Goal: Navigation & Orientation: Find specific page/section

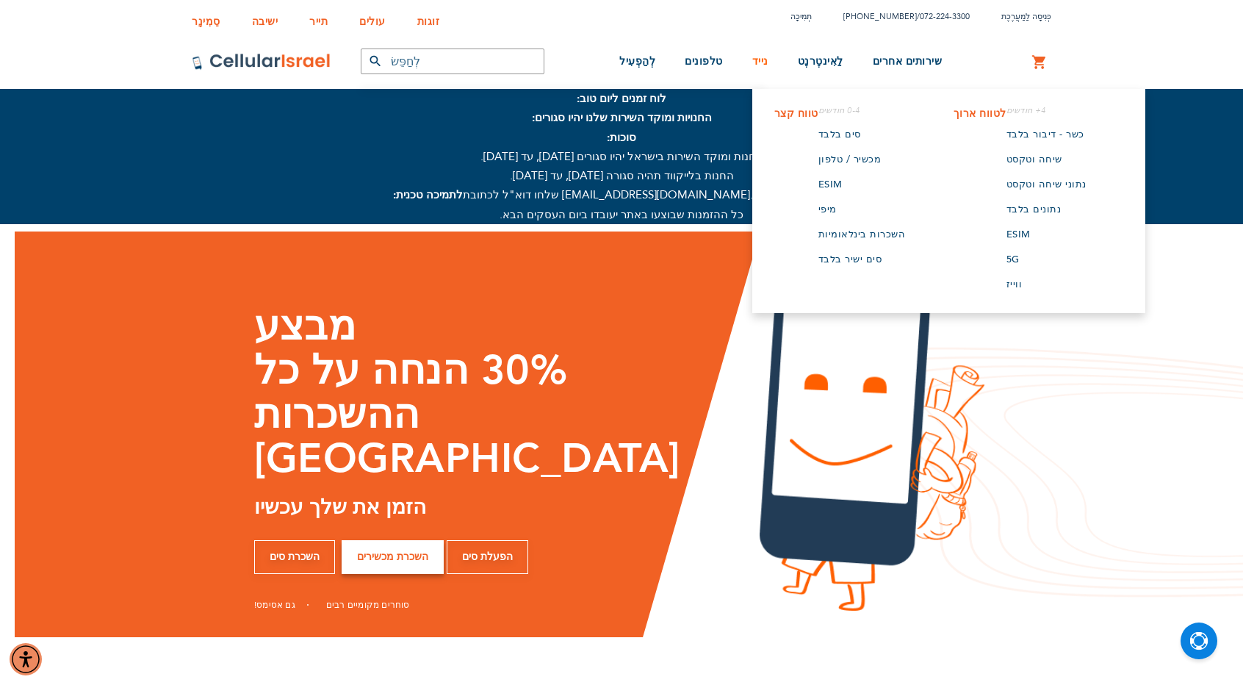
click at [765, 65] on font "נייד" at bounding box center [761, 61] width 16 height 14
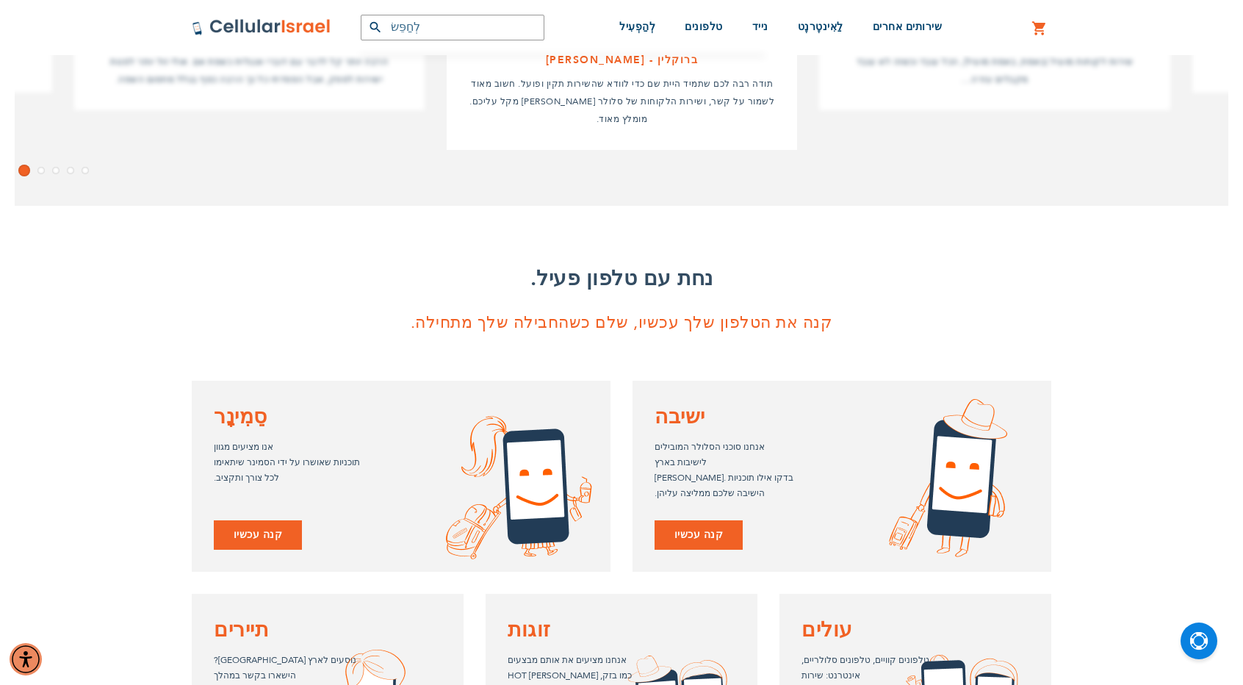
scroll to position [882, 0]
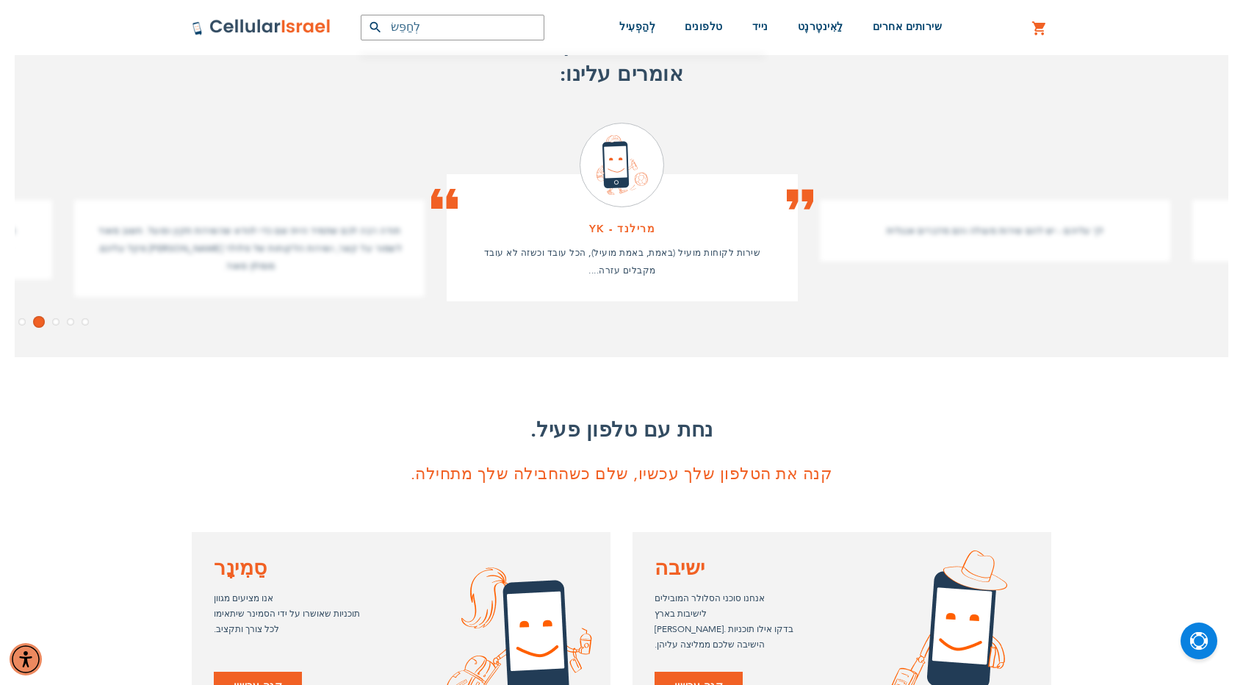
click at [312, 36] on strong at bounding box center [262, 27] width 140 height 54
click at [306, 31] on img at bounding box center [262, 27] width 140 height 18
click at [281, 21] on img at bounding box center [262, 27] width 140 height 18
click at [284, 21] on img at bounding box center [262, 27] width 140 height 18
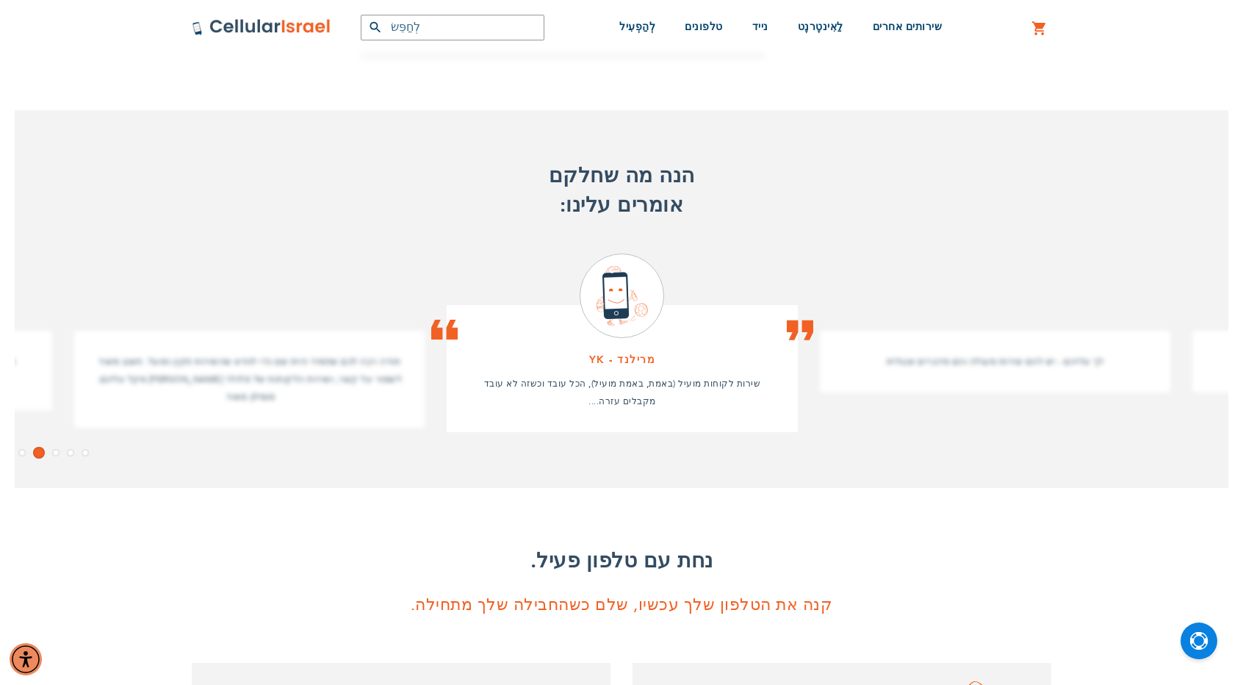
scroll to position [661, 0]
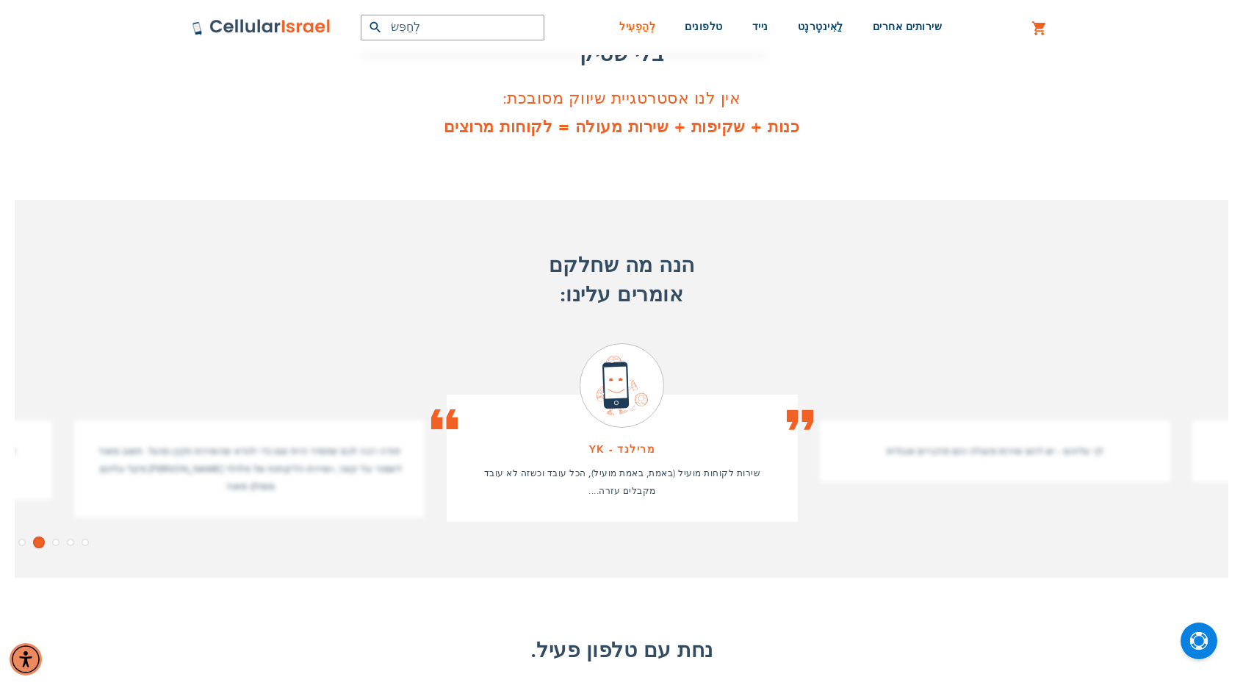
click at [647, 30] on font "לְהַפְעִיל" at bounding box center [638, 27] width 36 height 14
